Goal: Information Seeking & Learning: Learn about a topic

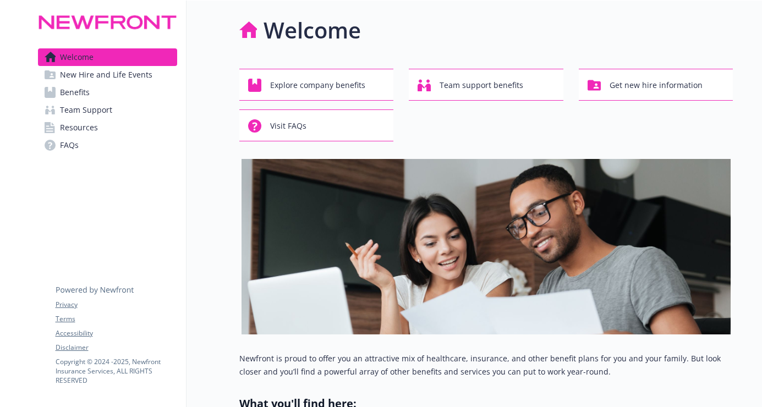
click at [104, 91] on link "Benefits" at bounding box center [107, 93] width 139 height 18
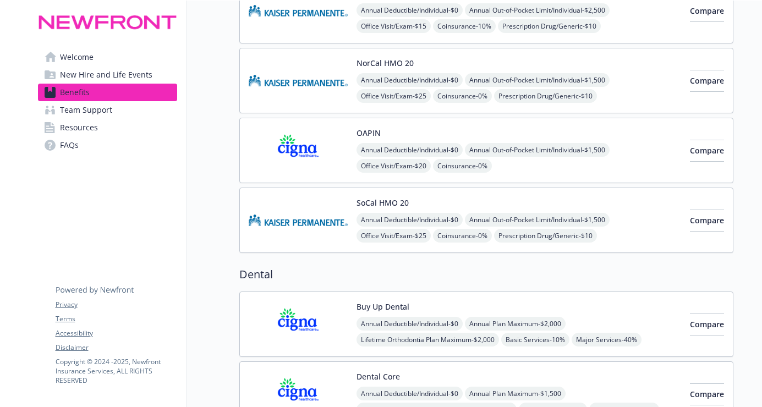
scroll to position [385, 0]
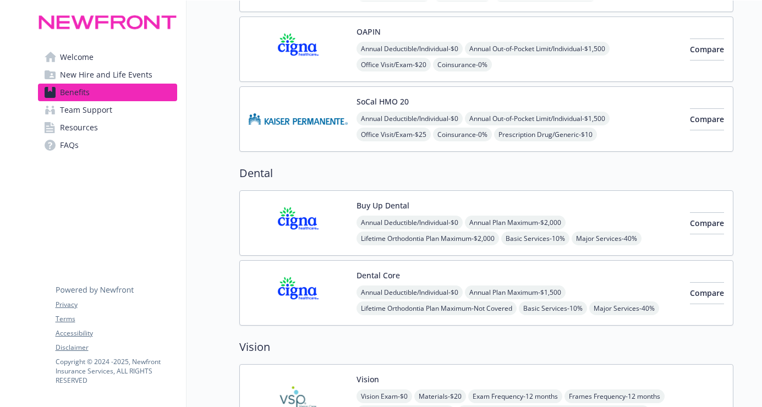
click at [289, 219] on img at bounding box center [298, 223] width 99 height 47
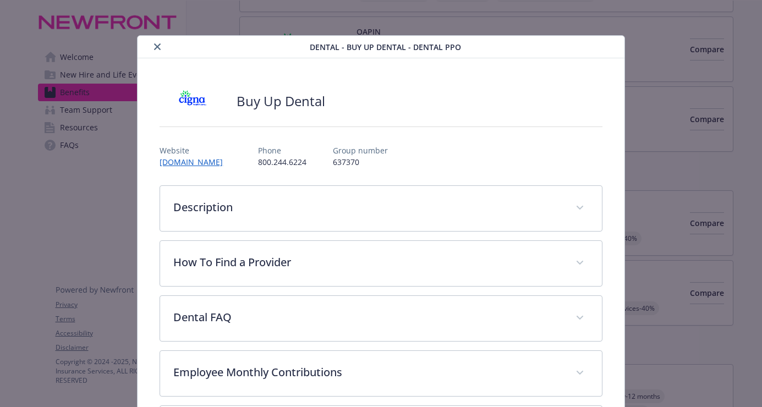
scroll to position [33, 0]
